Goal: Task Accomplishment & Management: Use online tool/utility

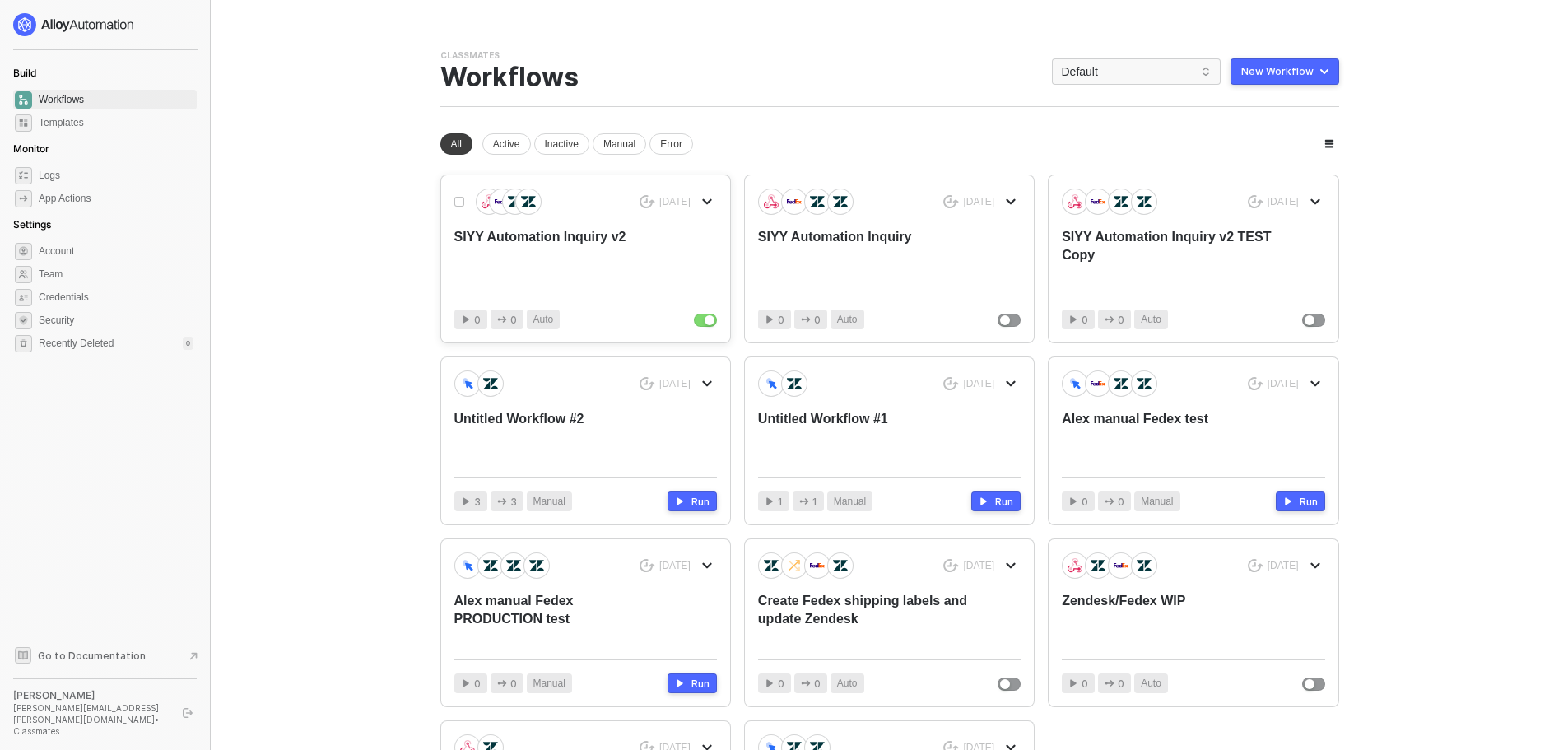
click at [490, 234] on div "SIYY Automation Inquiry v2" at bounding box center [559, 255] width 210 height 55
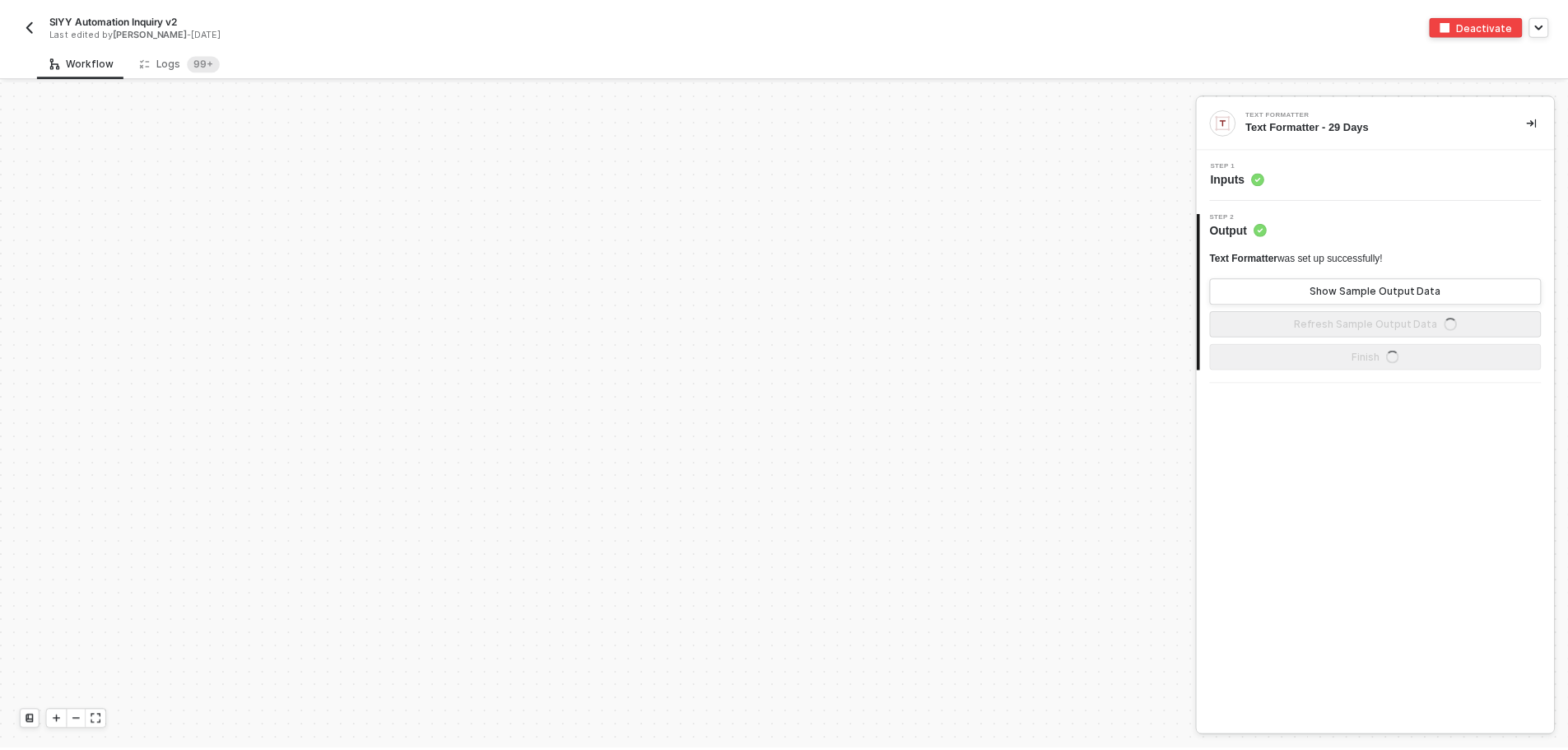
scroll to position [496, 0]
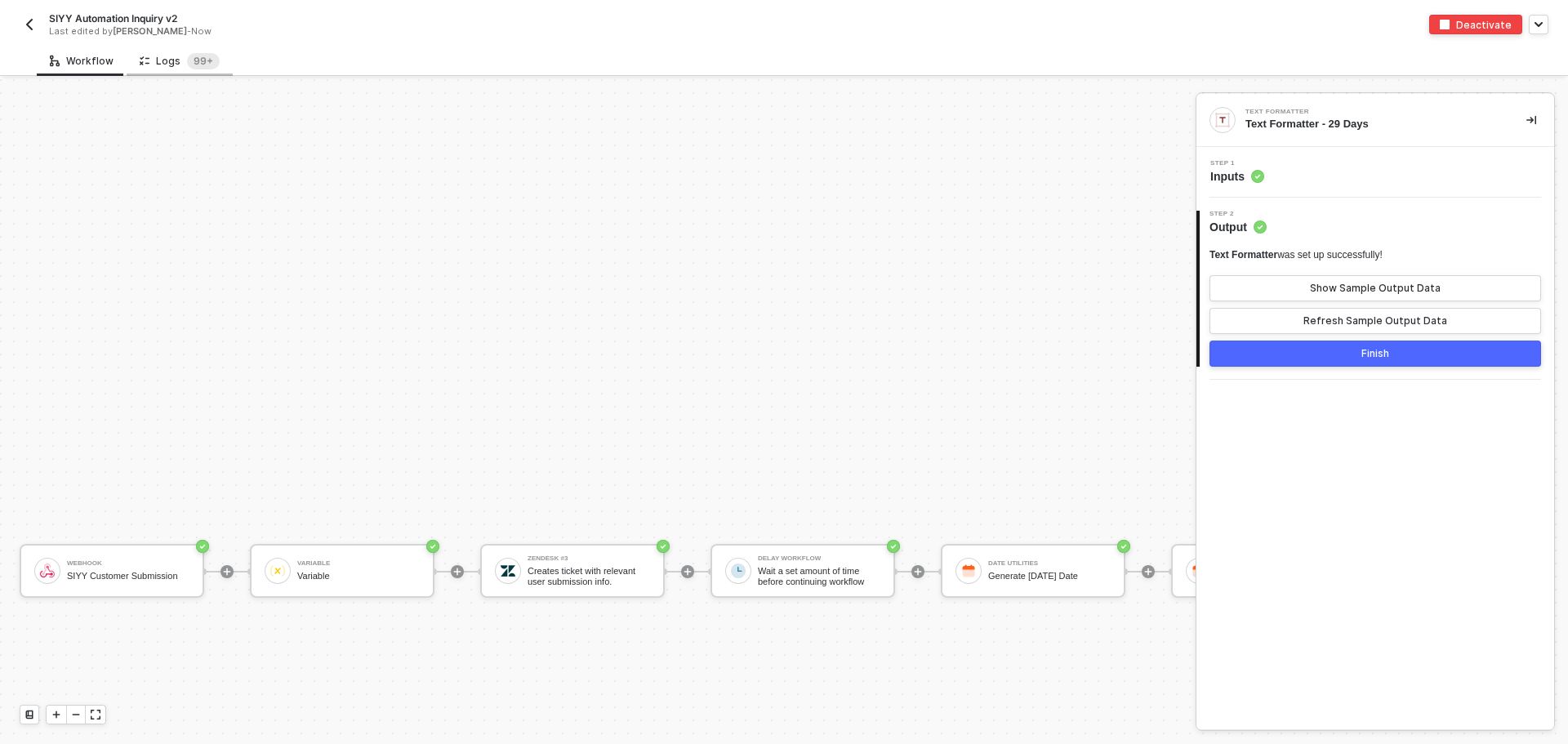
click at [167, 62] on div "Logs 99+" at bounding box center [179, 61] width 80 height 16
